Goal: Task Accomplishment & Management: Use online tool/utility

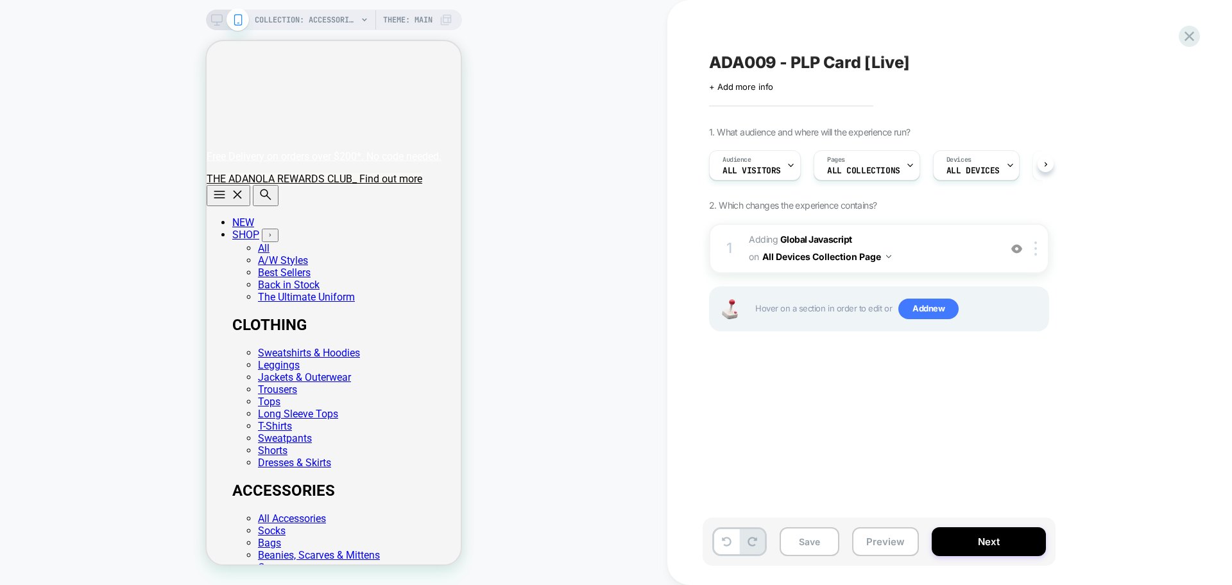
scroll to position [0, 1]
click at [320, 4] on icon at bounding box center [1190, 36] width 10 height 10
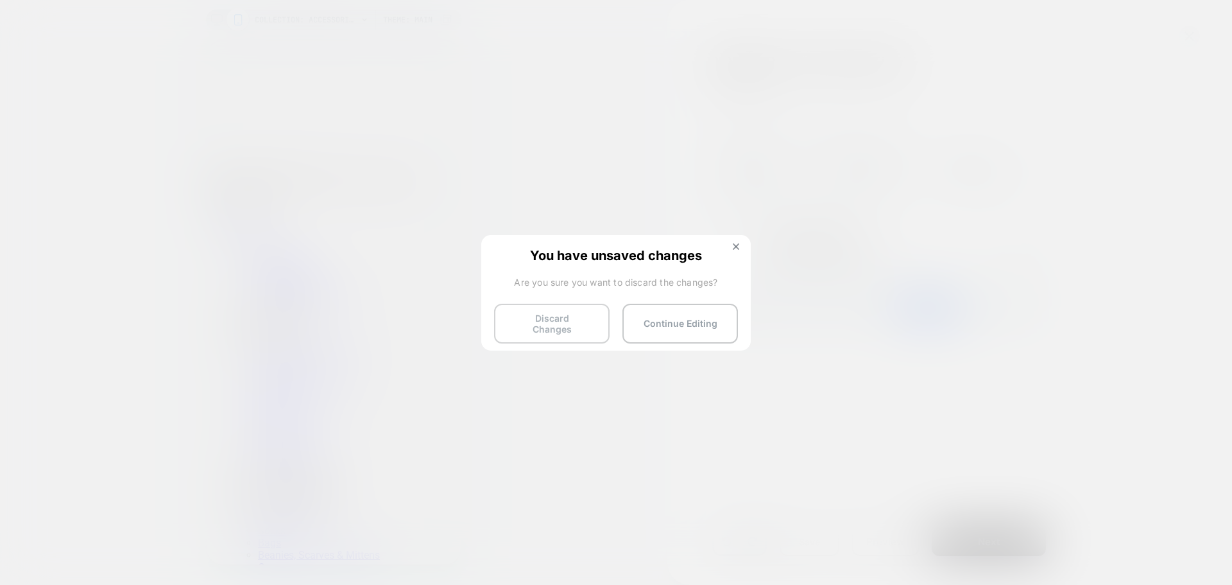
click at [320, 4] on button "Discard Changes" at bounding box center [552, 324] width 116 height 40
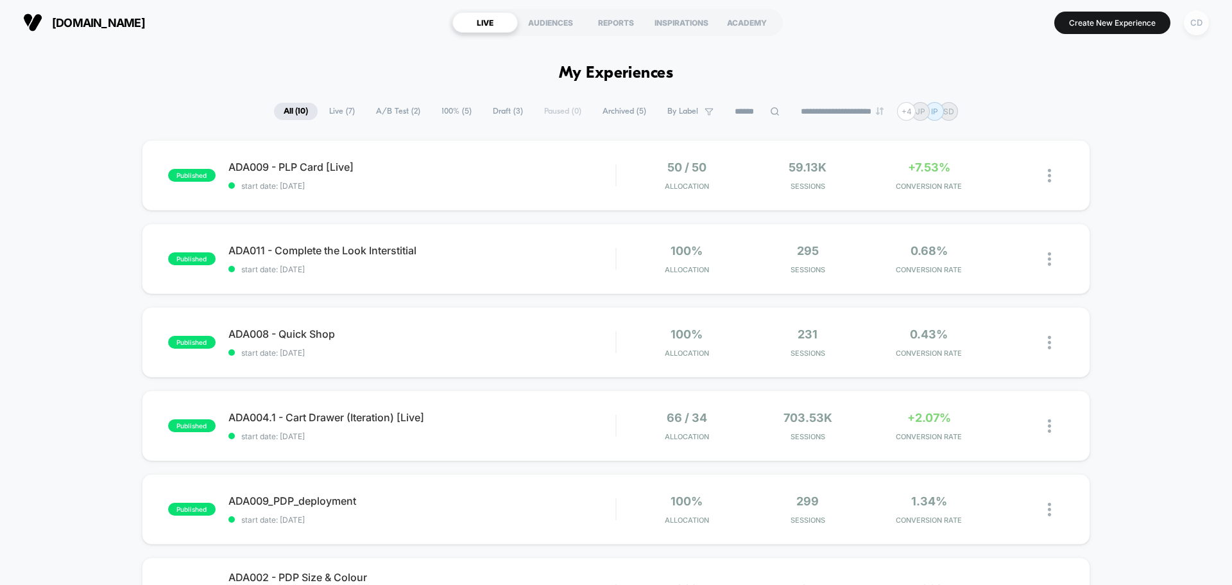
click at [320, 4] on div "CD" at bounding box center [1196, 22] width 25 height 25
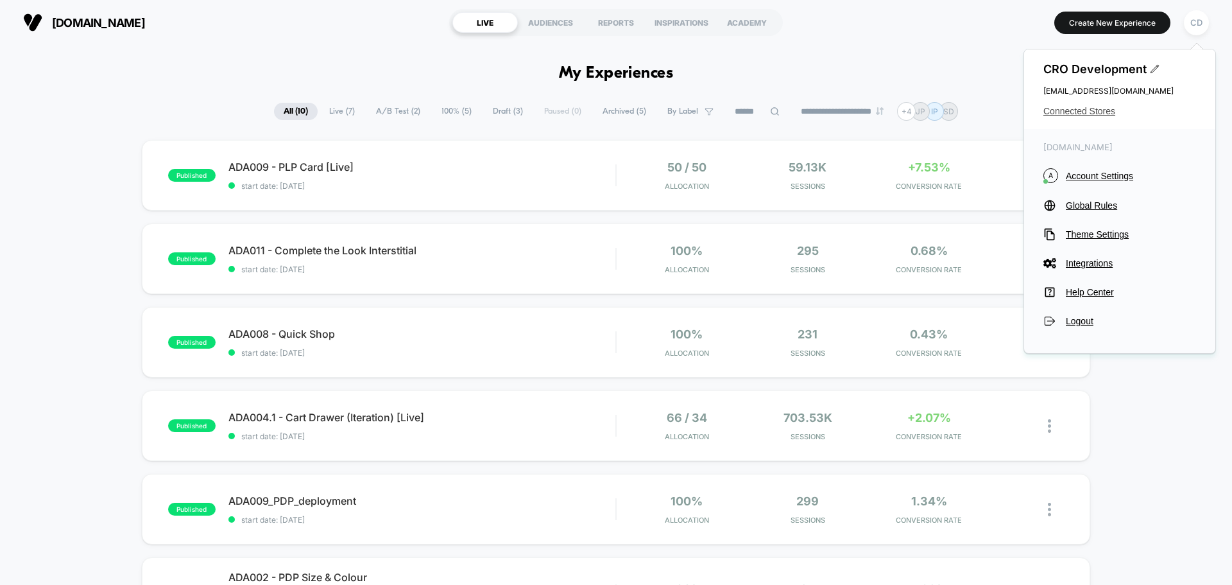
click at [320, 4] on span "Connected Stores" at bounding box center [1119, 111] width 153 height 10
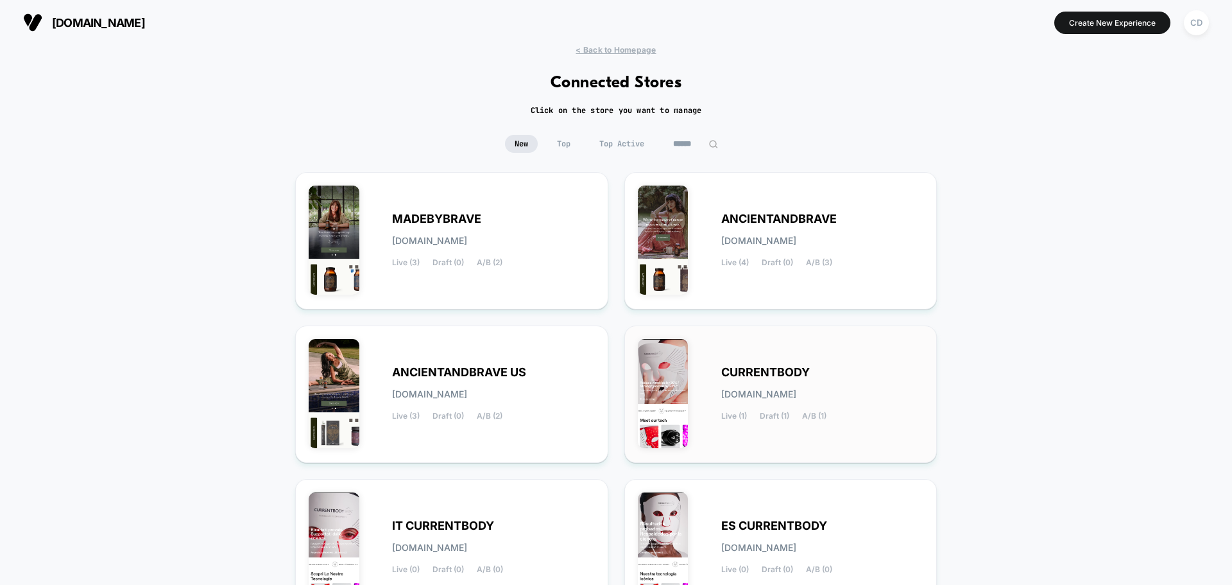
scroll to position [442, 0]
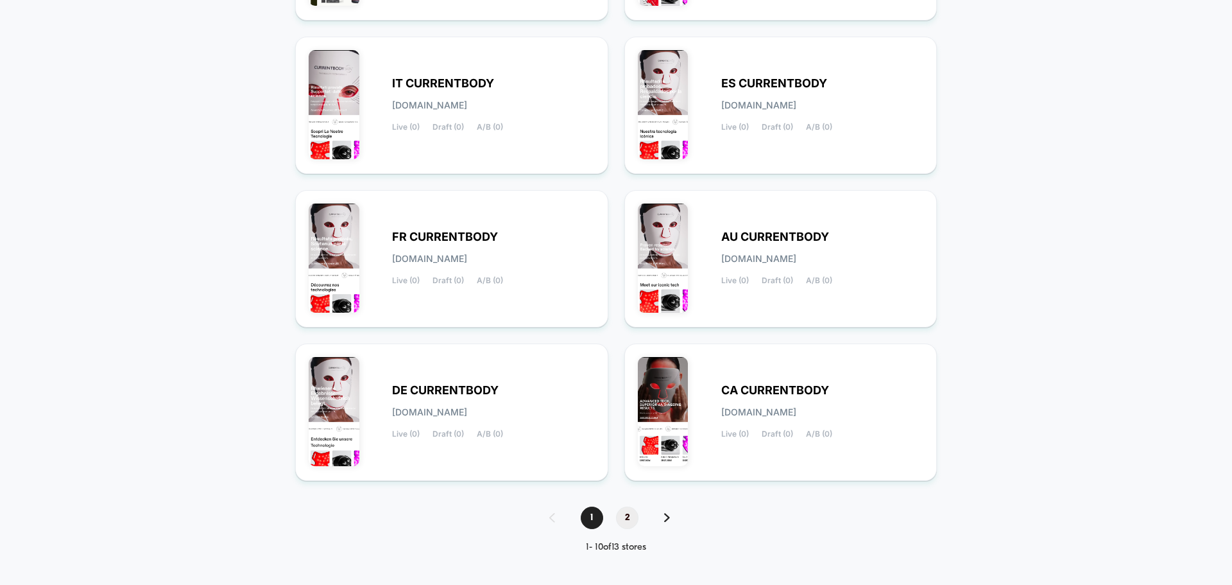
click at [320, 4] on span "2" at bounding box center [627, 517] width 22 height 22
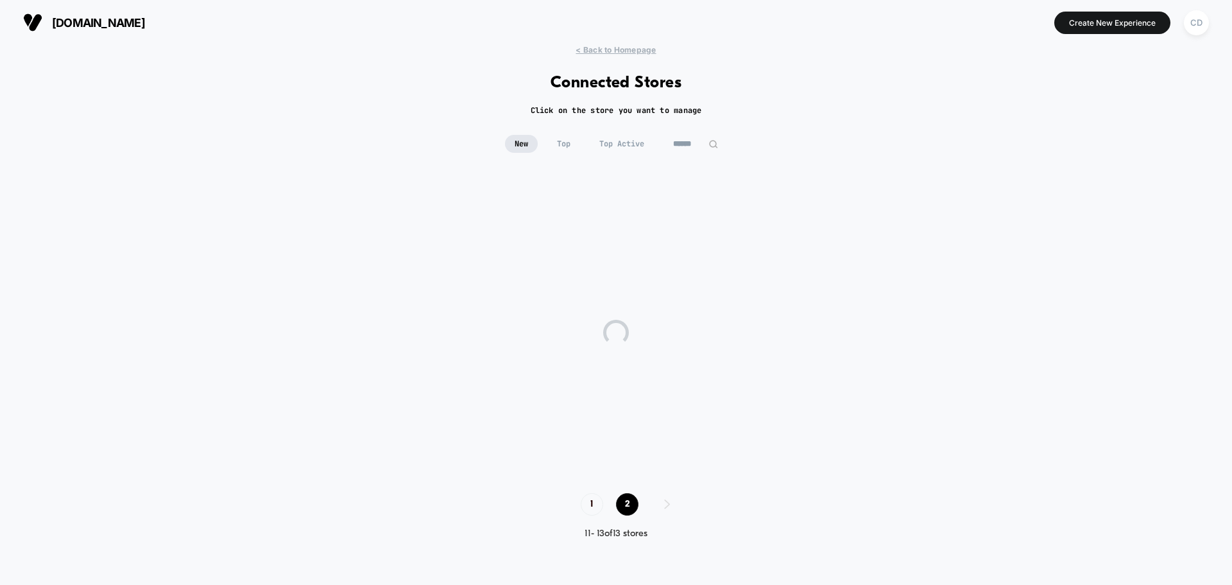
scroll to position [0, 0]
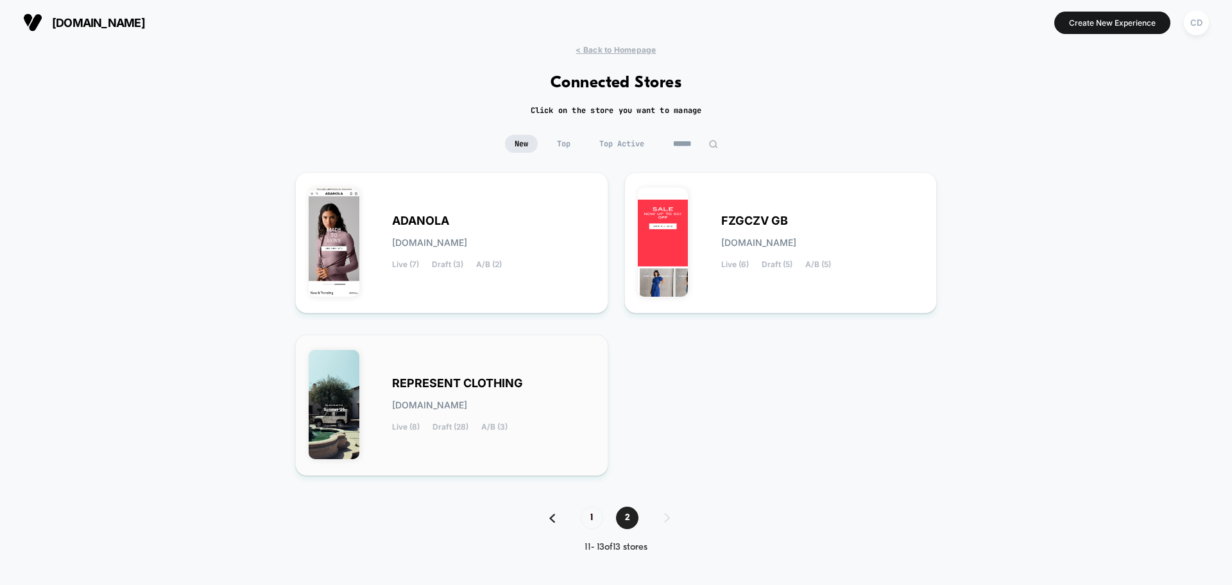
click at [320, 4] on div "REPRESENT CLOTHING [DOMAIN_NAME] Live (8) Draft (28) A/B (3)" at bounding box center [493, 405] width 203 height 53
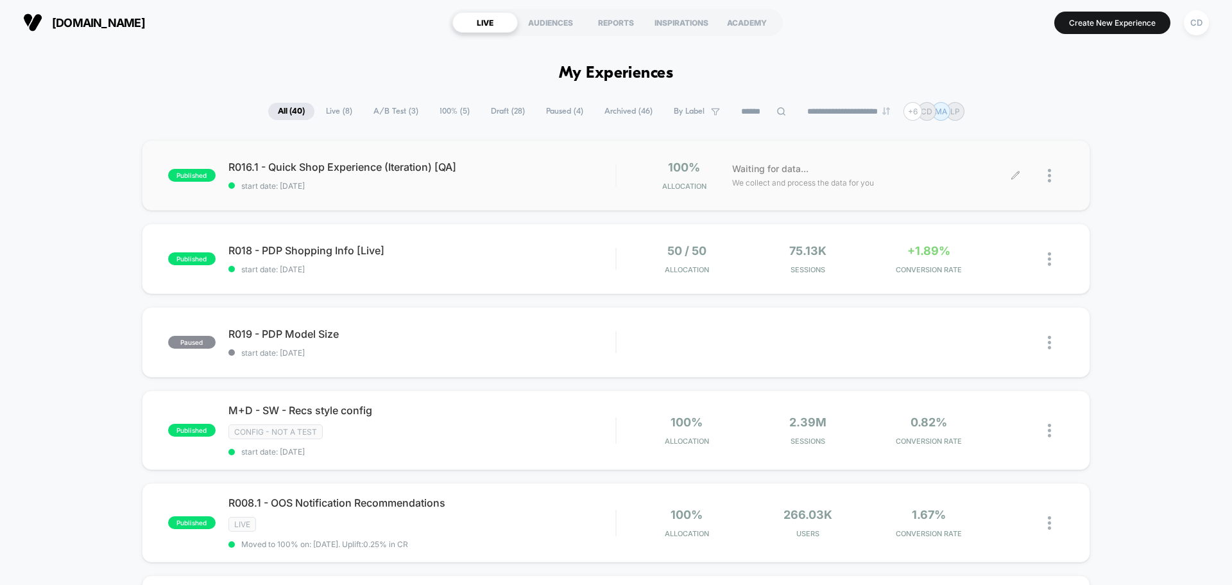
click at [320, 4] on icon at bounding box center [1016, 176] width 10 height 10
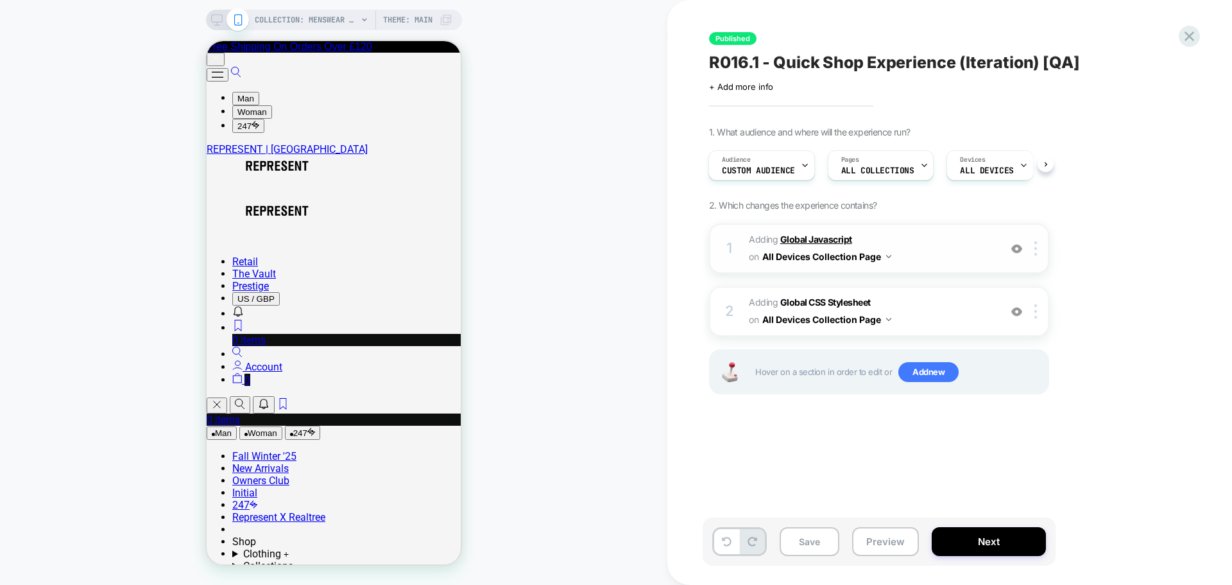
click at [320, 4] on b "Global Javascript" at bounding box center [816, 239] width 72 height 11
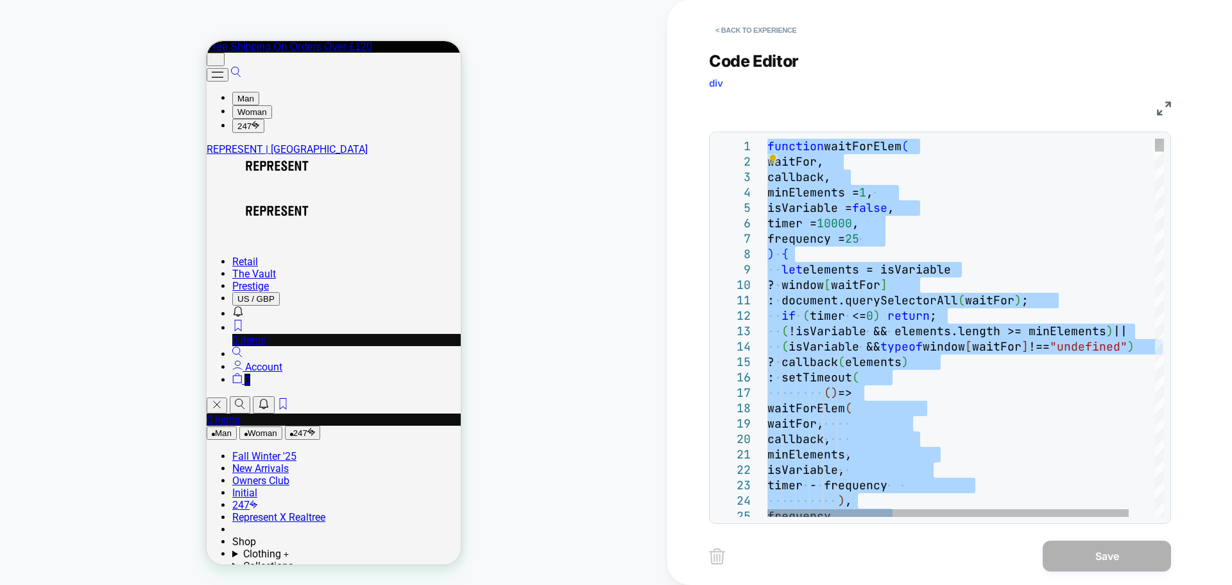
type textarea "**********"
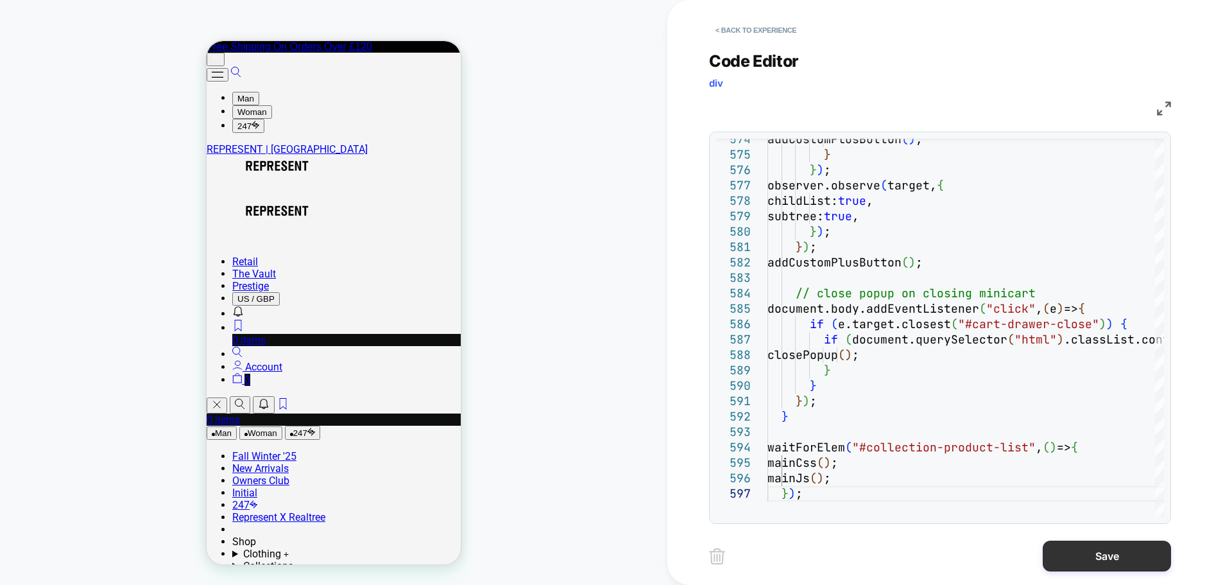
click at [320, 4] on button "Save" at bounding box center [1107, 555] width 128 height 31
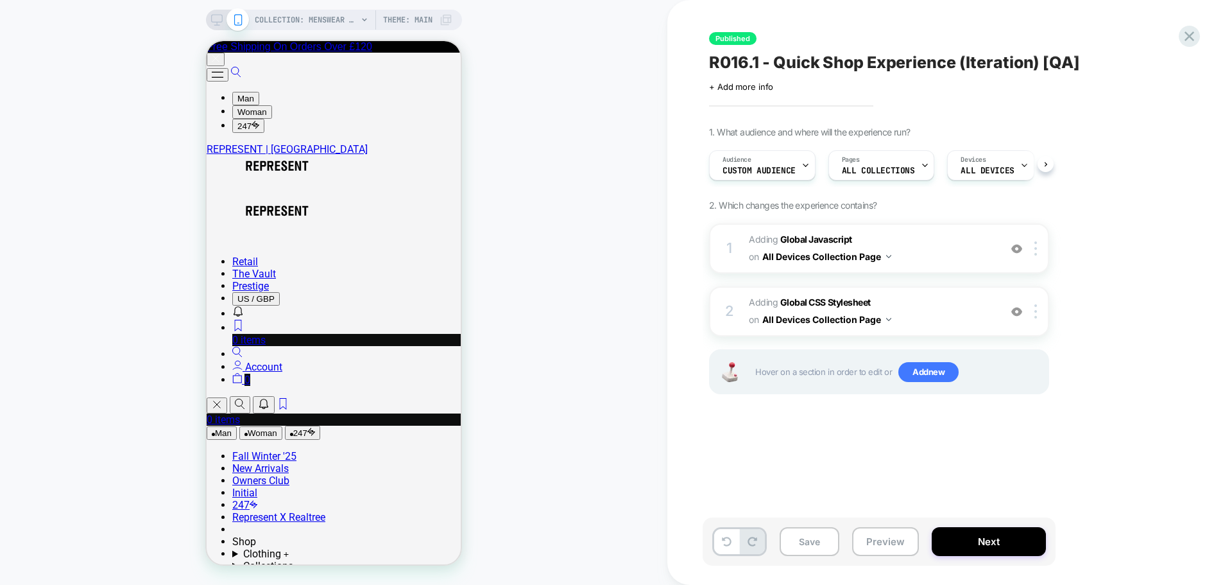
scroll to position [0, 1]
click at [320, 4] on b "Global CSS Stylesheet" at bounding box center [825, 301] width 90 height 11
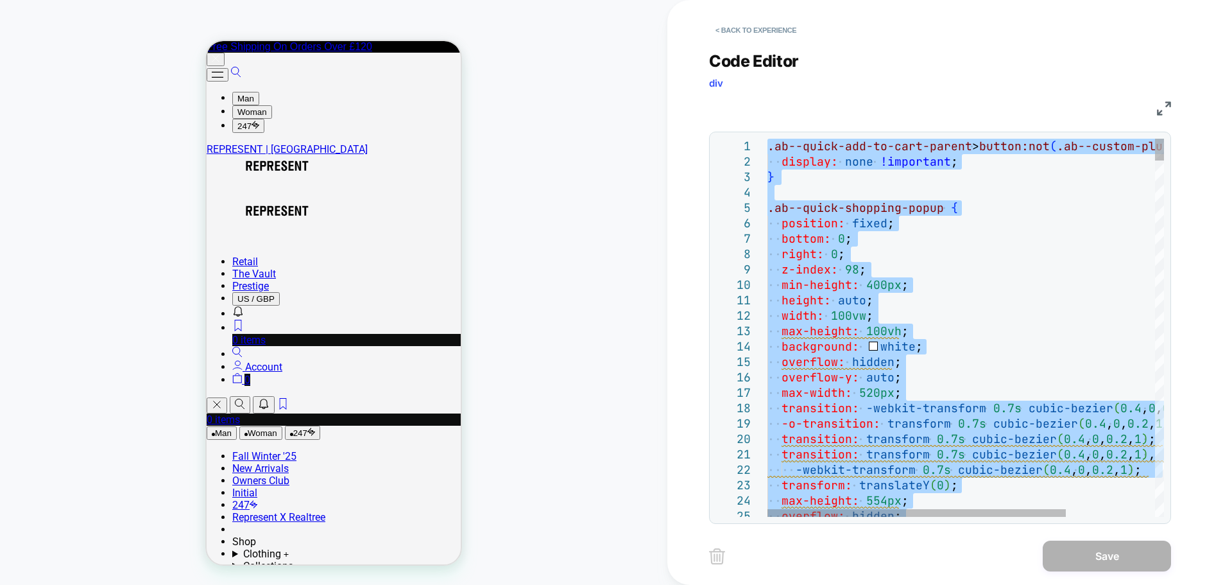
type textarea "**********"
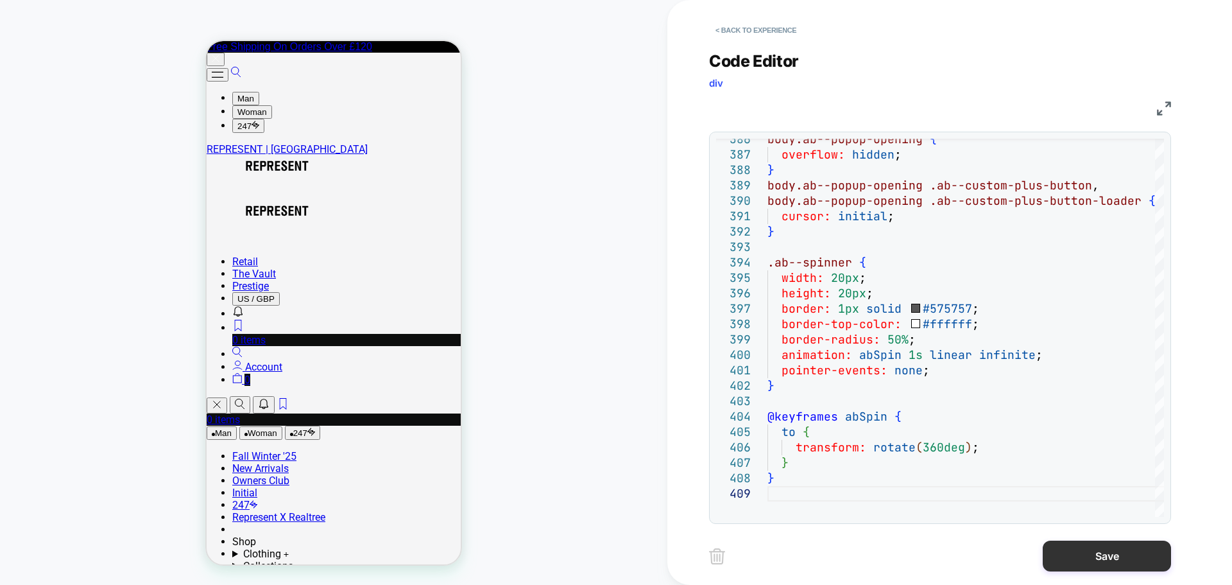
click at [320, 4] on button "Save" at bounding box center [1107, 555] width 128 height 31
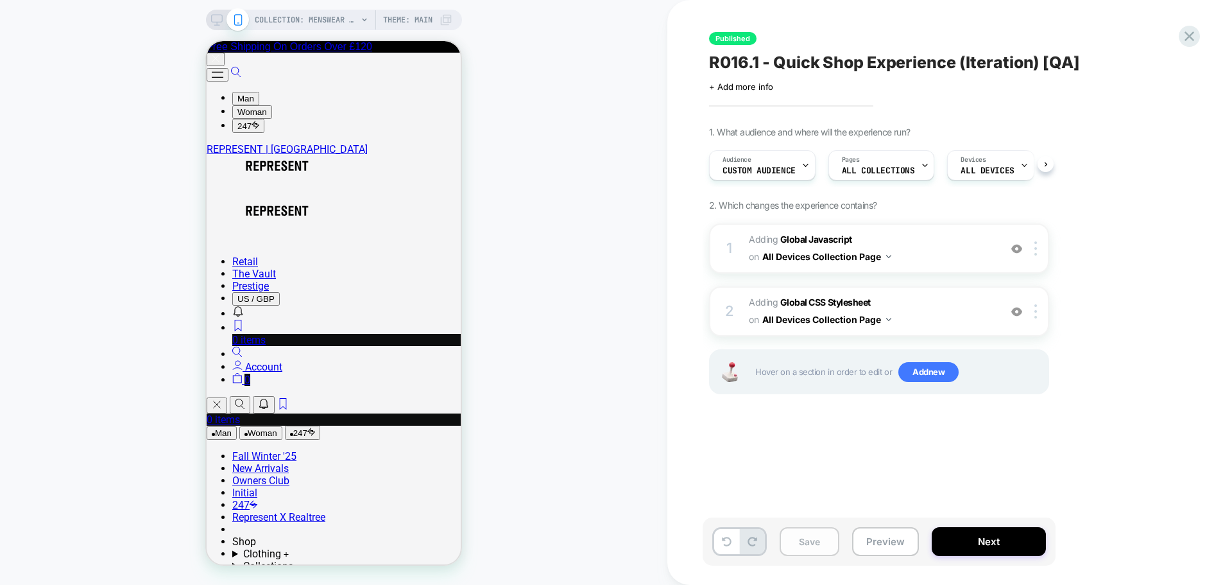
scroll to position [0, 1]
click at [320, 4] on button "Save" at bounding box center [810, 541] width 60 height 29
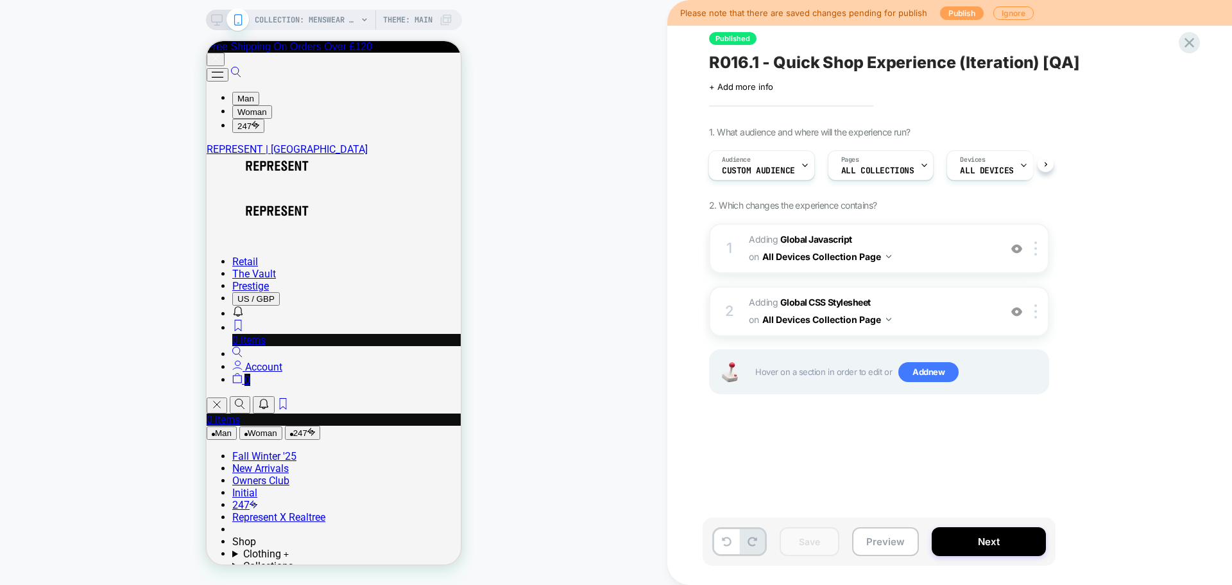
click at [320, 4] on button "Publish" at bounding box center [962, 12] width 44 height 13
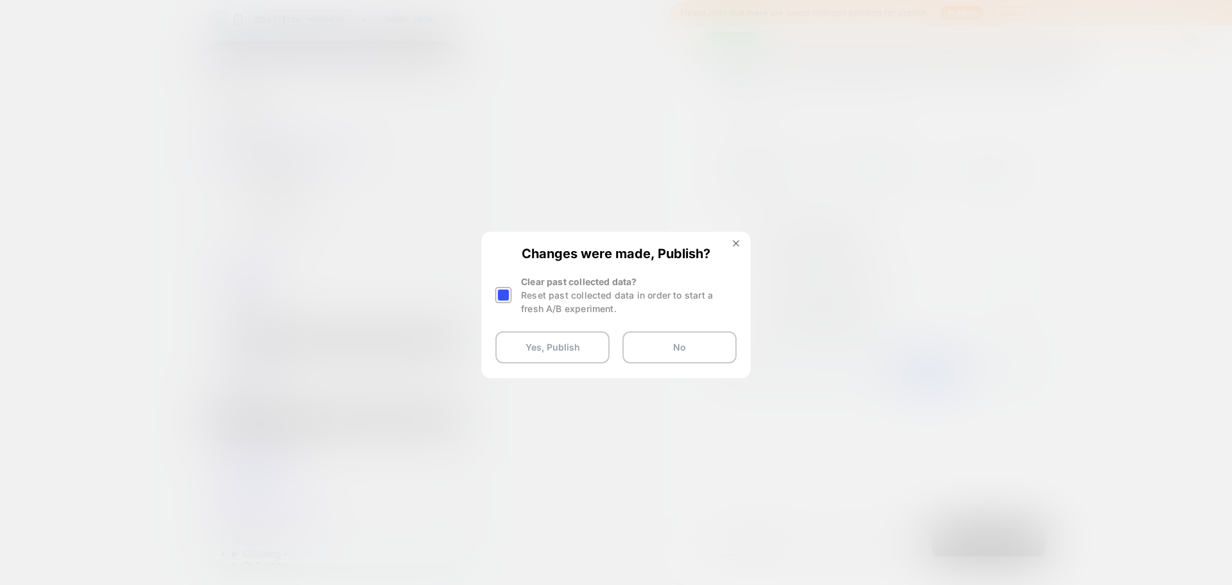
click at [320, 4] on div at bounding box center [503, 295] width 16 height 16
click at [320, 4] on button "Yes, Publish" at bounding box center [552, 347] width 114 height 32
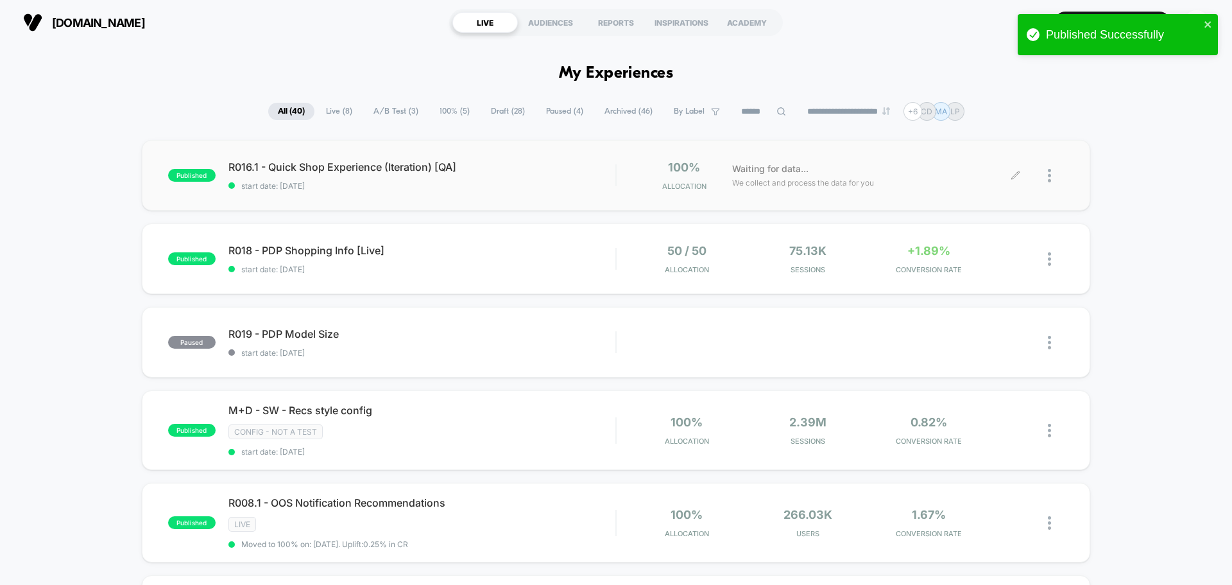
click at [320, 4] on icon at bounding box center [1016, 176] width 10 height 10
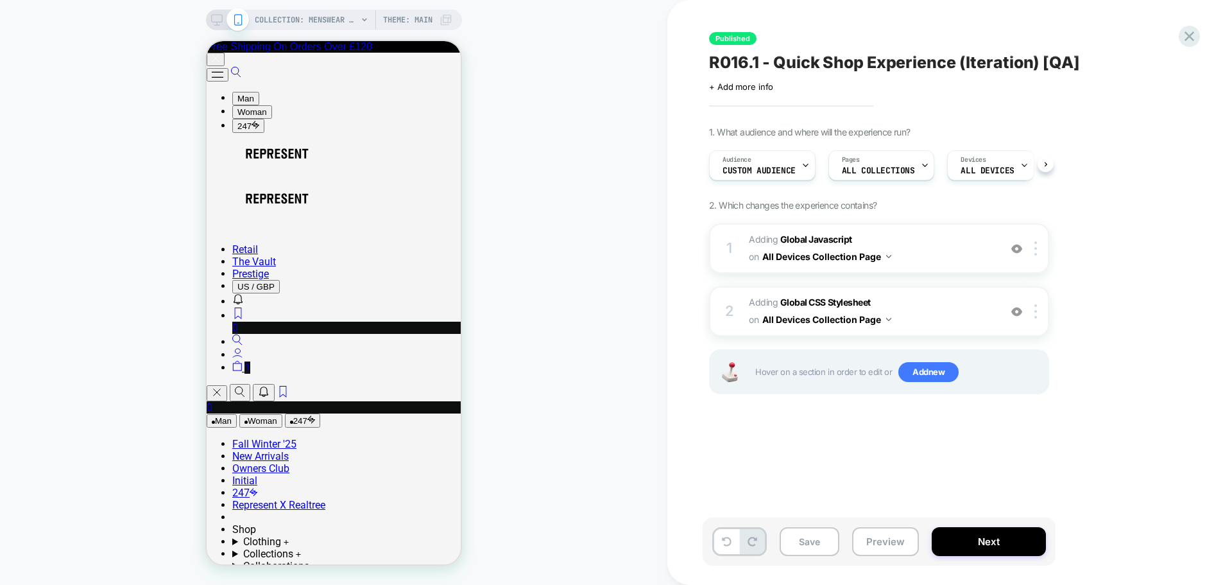
scroll to position [0, 1]
